Goal: Task Accomplishment & Management: Manage account settings

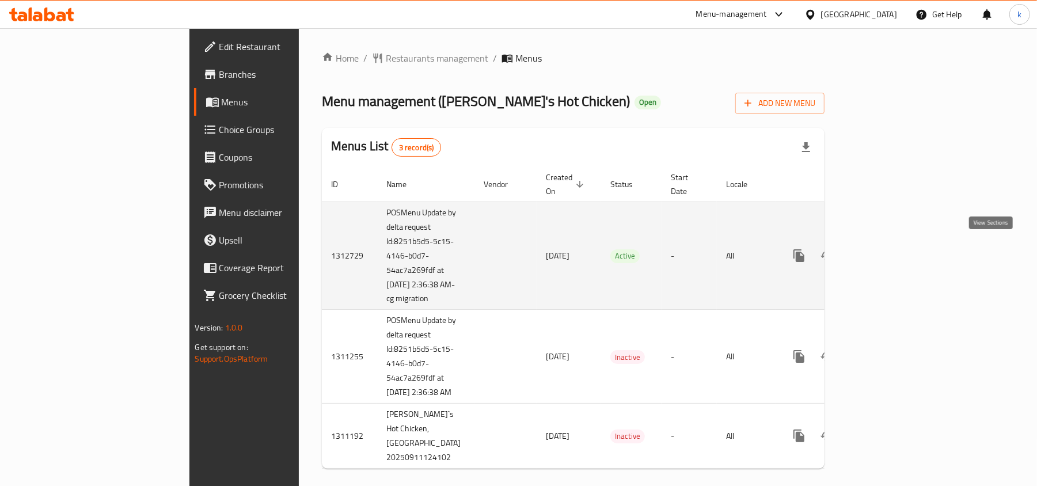
click at [887, 250] on icon "enhanced table" at bounding box center [882, 255] width 10 height 10
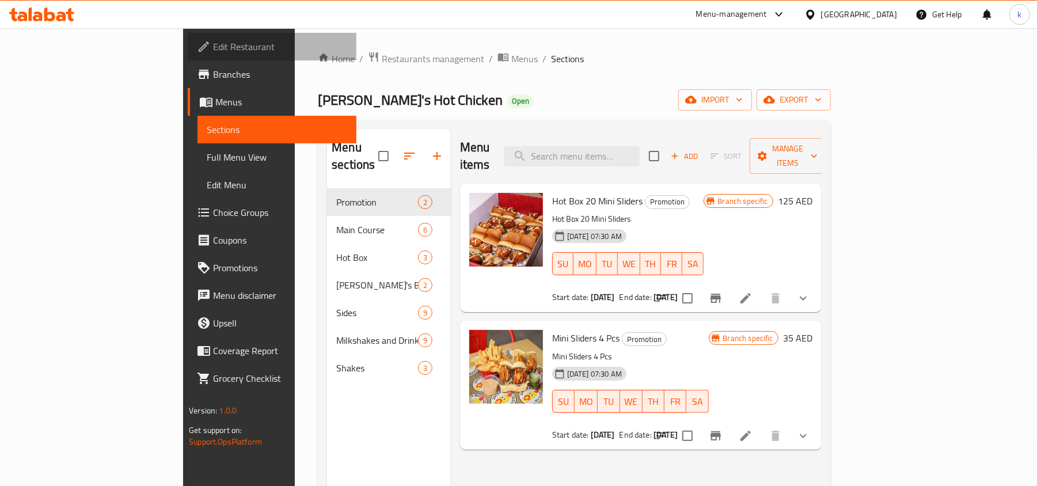
click at [213, 54] on span "Edit Restaurant" at bounding box center [280, 47] width 134 height 14
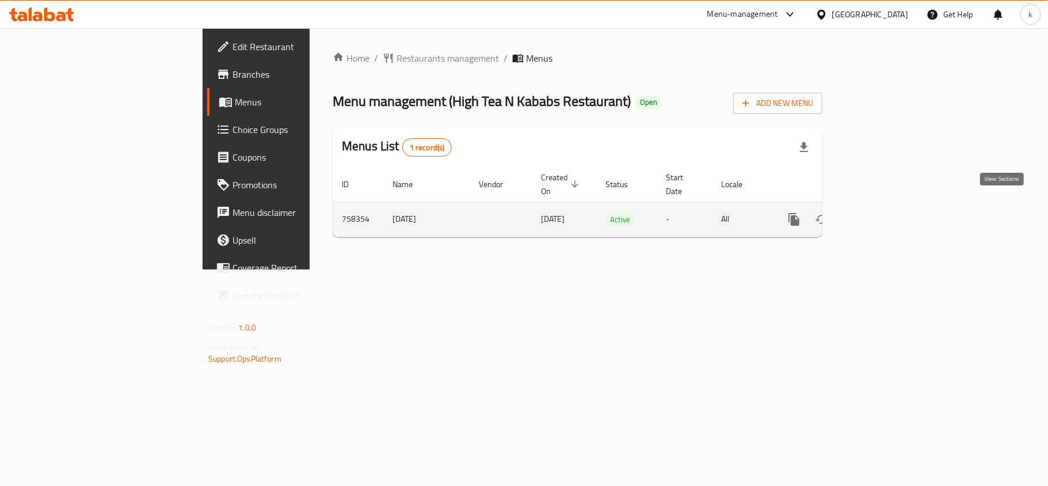
click at [884, 212] on icon "enhanced table" at bounding box center [877, 219] width 14 height 14
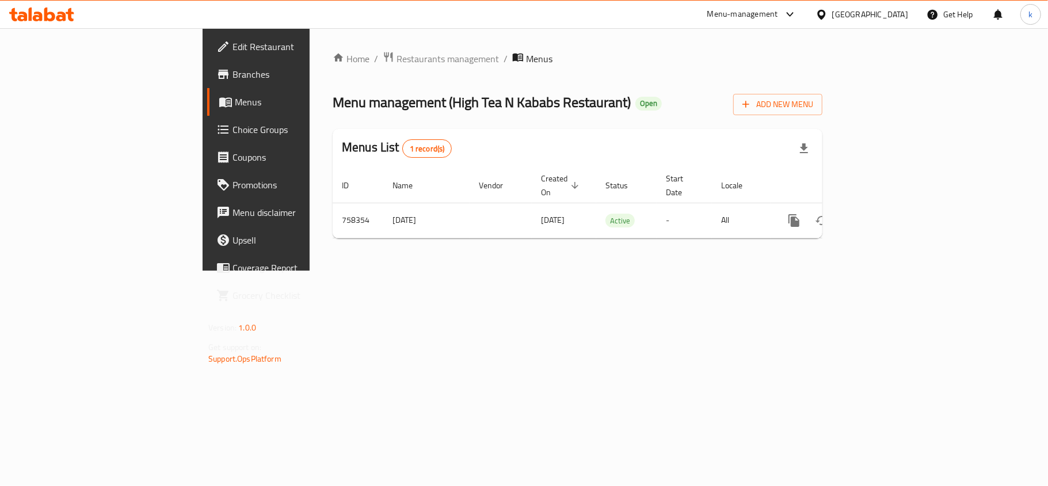
click at [889, 21] on div "[GEOGRAPHIC_DATA]" at bounding box center [861, 15] width 111 height 28
click at [853, 12] on div "[GEOGRAPHIC_DATA]" at bounding box center [870, 14] width 76 height 13
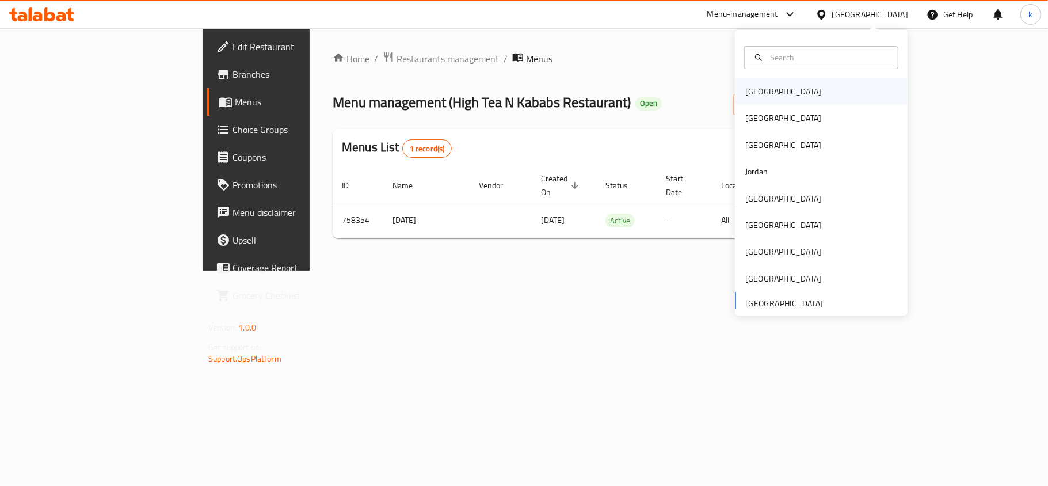
click at [754, 85] on div "Bahrain" at bounding box center [783, 91] width 76 height 13
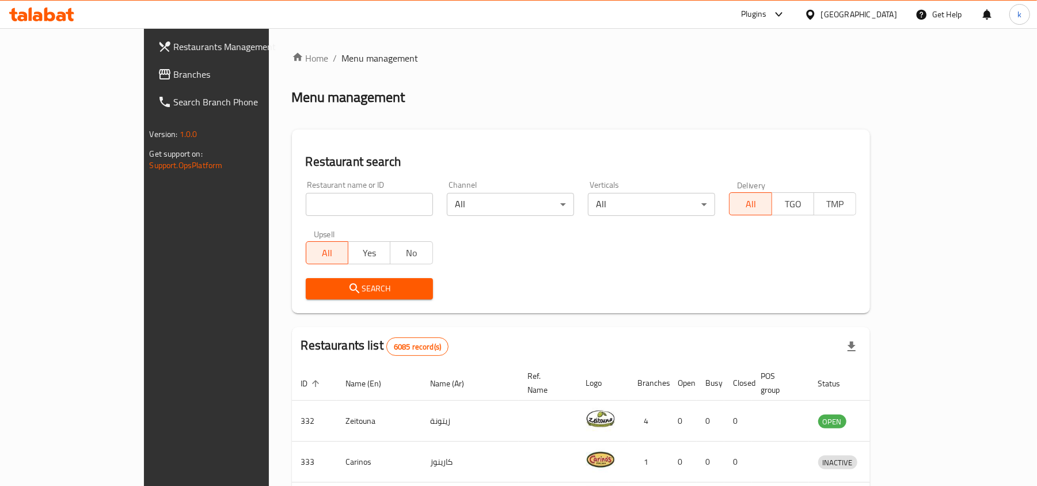
click at [883, 13] on div "Bahrain" at bounding box center [859, 14] width 76 height 13
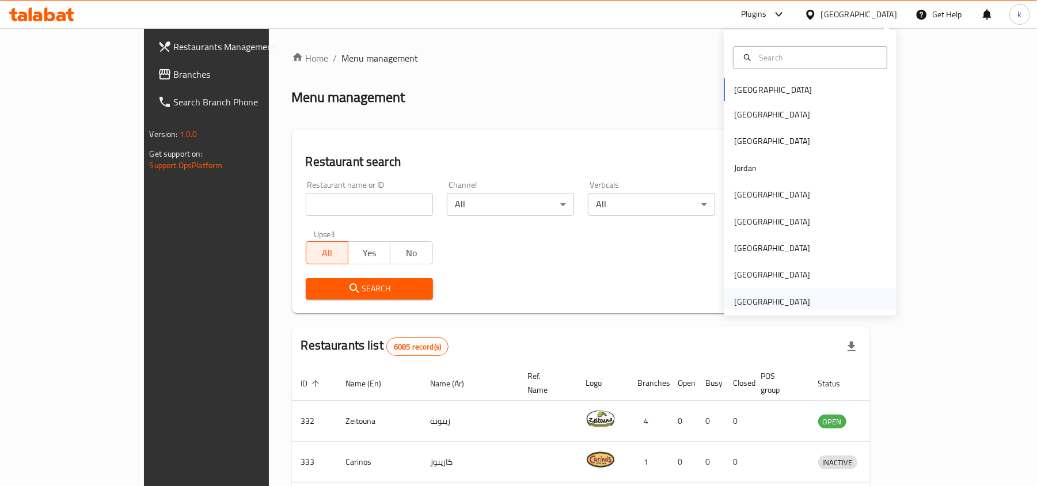
click at [748, 296] on div "[GEOGRAPHIC_DATA]" at bounding box center [772, 301] width 76 height 13
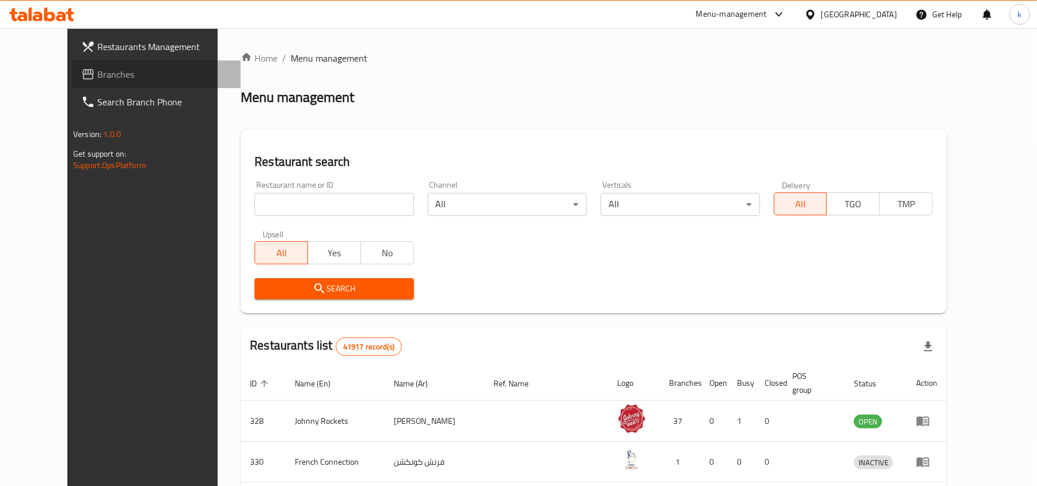
click at [81, 74] on icon at bounding box center [88, 74] width 14 height 14
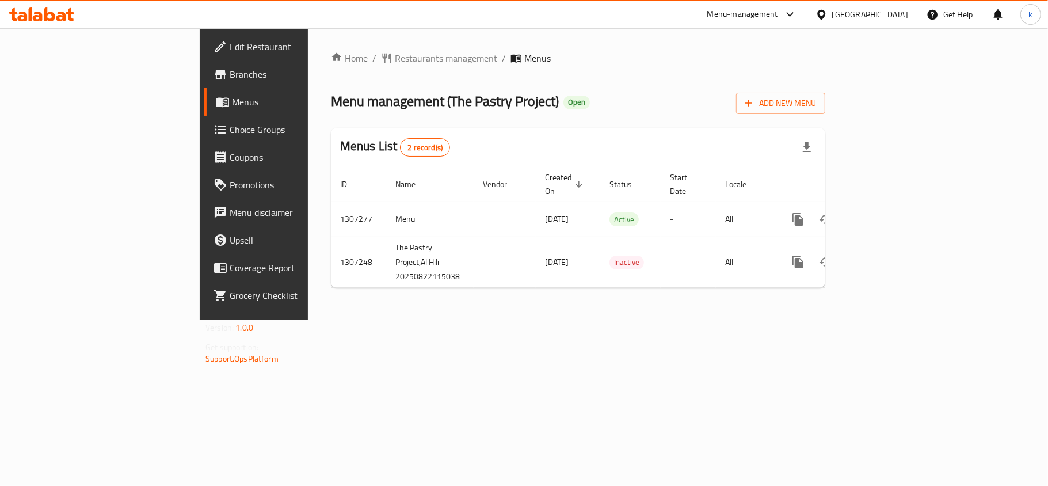
click at [464, 308] on div "Home / Restaurants management / Menus Menu management ( The Pastry Project ) Op…" at bounding box center [578, 174] width 540 height 292
click at [848, 15] on div "[GEOGRAPHIC_DATA]" at bounding box center [870, 14] width 76 height 13
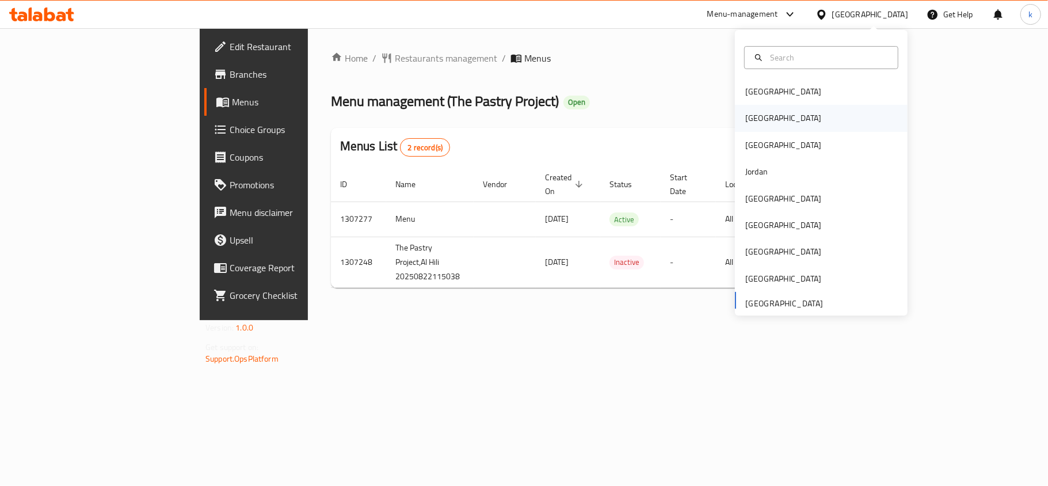
click at [767, 113] on div "[GEOGRAPHIC_DATA]" at bounding box center [821, 118] width 173 height 26
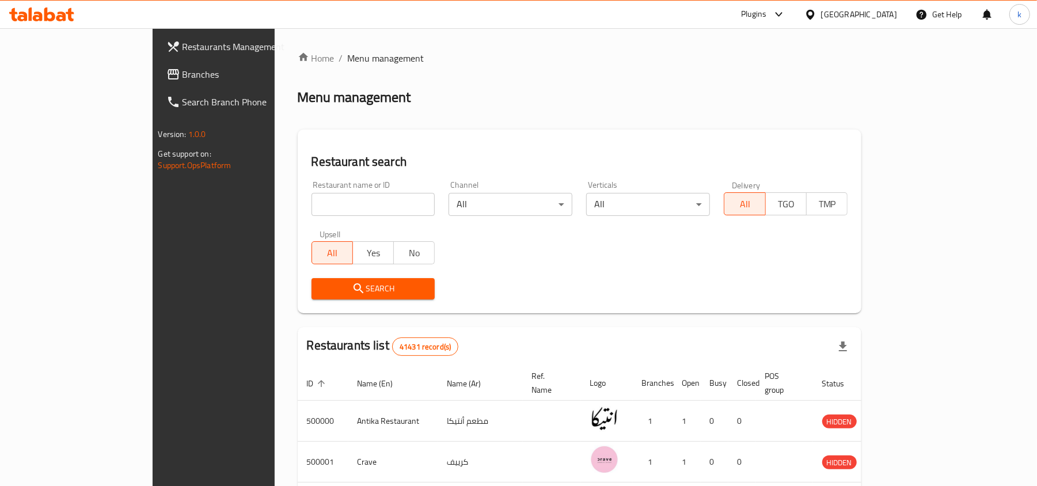
click at [877, 14] on div "[GEOGRAPHIC_DATA]" at bounding box center [859, 14] width 76 height 13
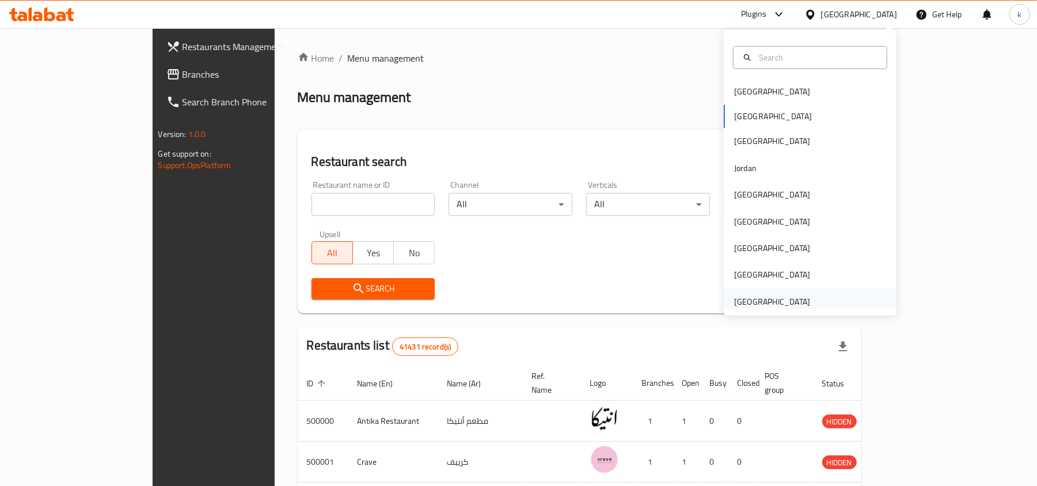
click at [795, 304] on div "[GEOGRAPHIC_DATA]" at bounding box center [772, 301] width 76 height 13
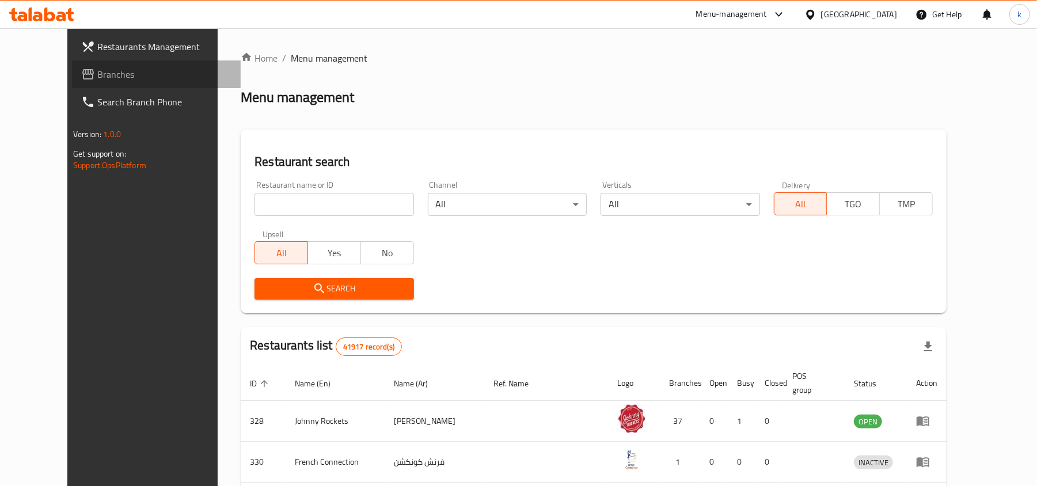
click at [97, 78] on span "Branches" at bounding box center [164, 74] width 134 height 14
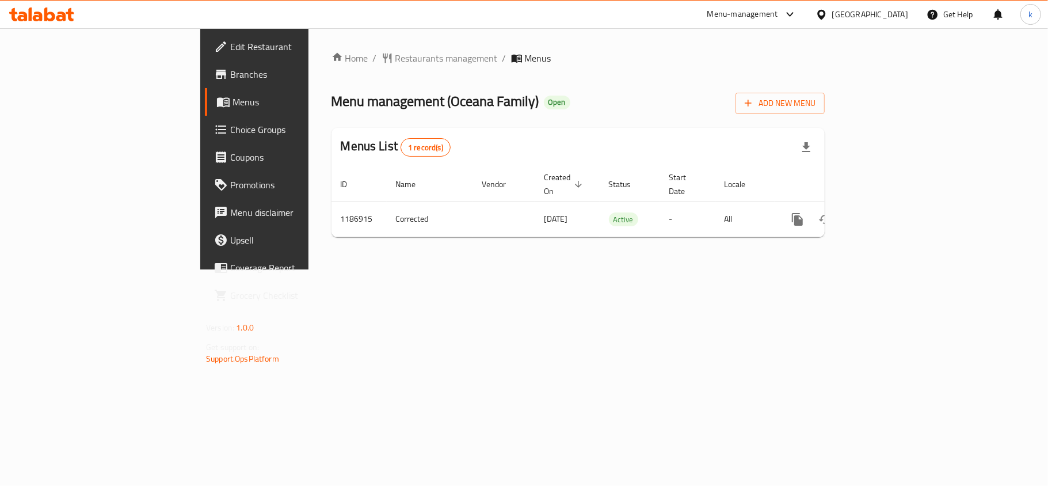
click at [873, 18] on div "[GEOGRAPHIC_DATA]" at bounding box center [870, 14] width 76 height 13
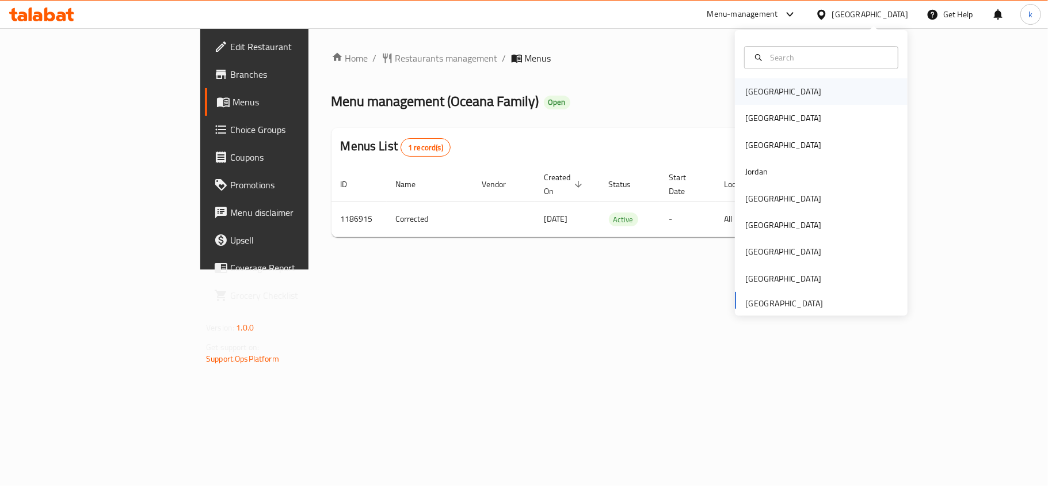
click at [767, 96] on div "[GEOGRAPHIC_DATA]" at bounding box center [783, 91] width 94 height 26
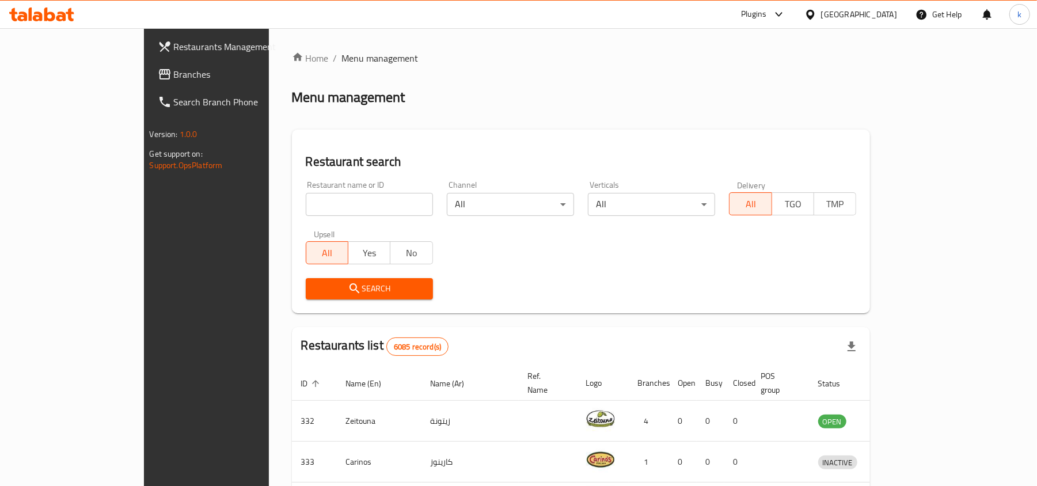
click at [874, 17] on div "[GEOGRAPHIC_DATA]" at bounding box center [859, 14] width 76 height 13
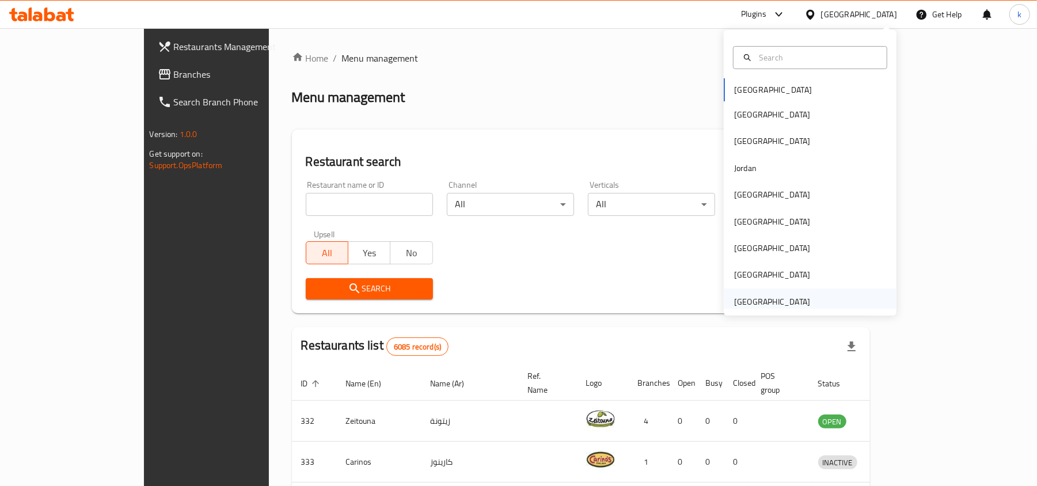
click at [739, 302] on div "[GEOGRAPHIC_DATA]" at bounding box center [772, 301] width 76 height 13
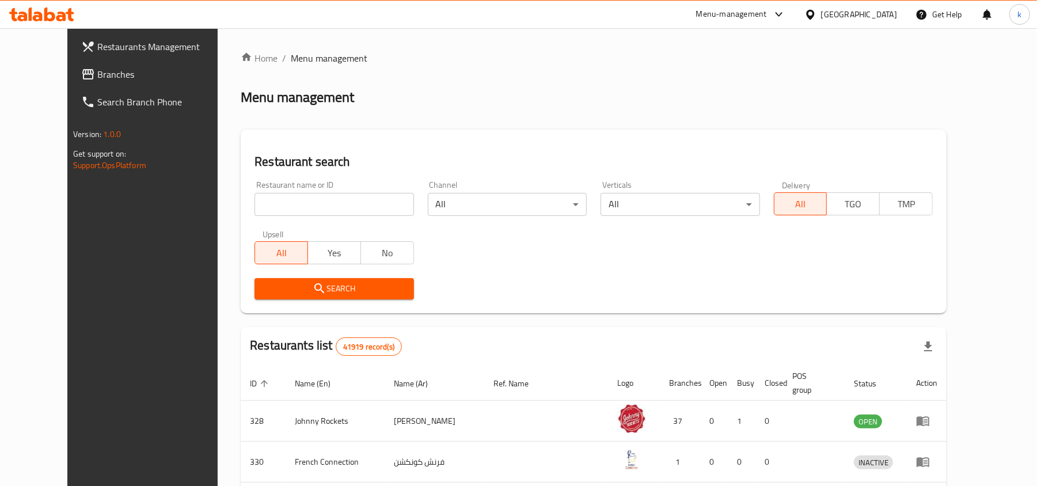
click at [97, 72] on span "Branches" at bounding box center [164, 74] width 134 height 14
